Goal: Communication & Community: Participate in discussion

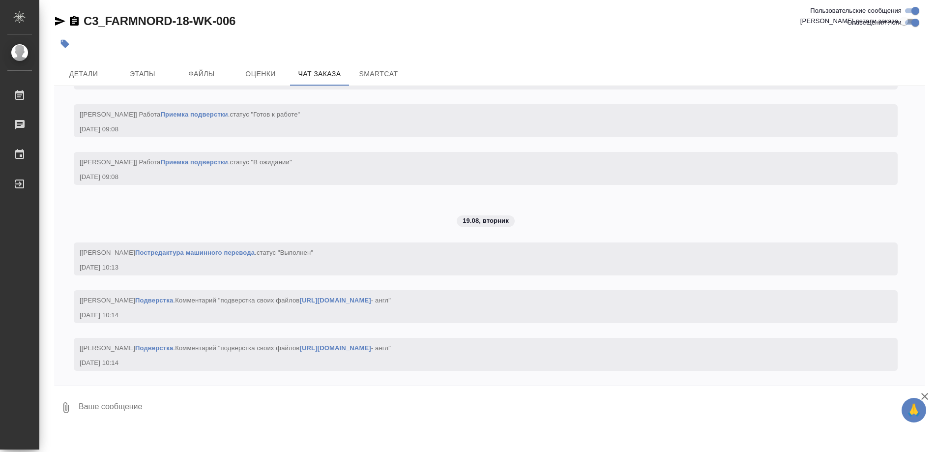
scroll to position [10620, 0]
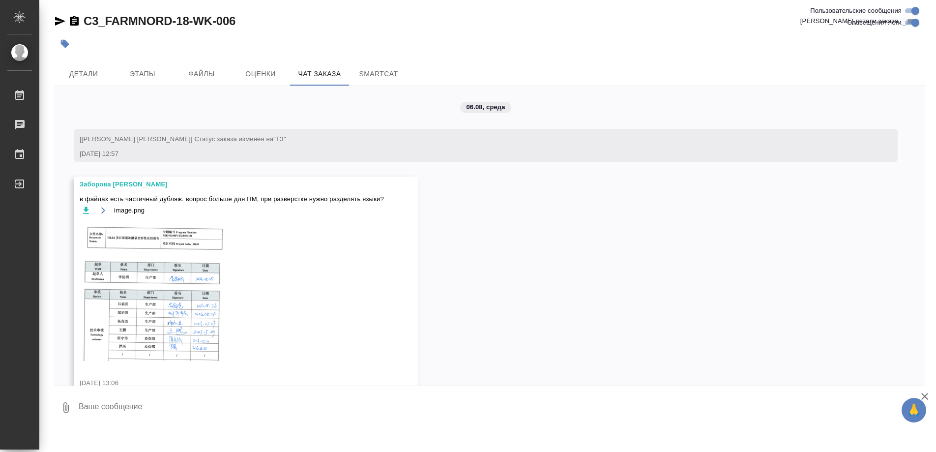
scroll to position [10620, 0]
